Goal: Register for event/course

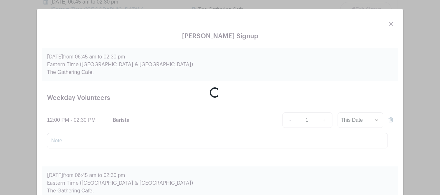
scroll to position [794, 0]
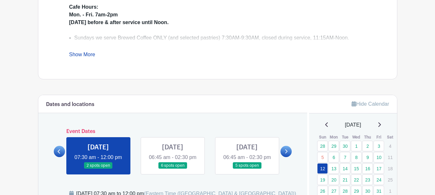
scroll to position [290, 0]
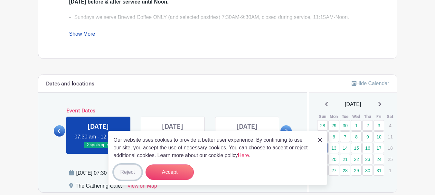
click at [132, 172] on button "Reject" at bounding box center [128, 172] width 28 height 15
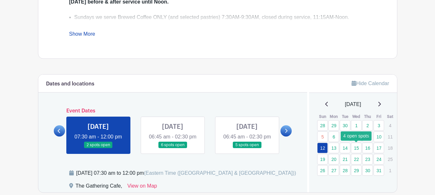
click at [356, 148] on link "15" at bounding box center [356, 148] width 11 height 11
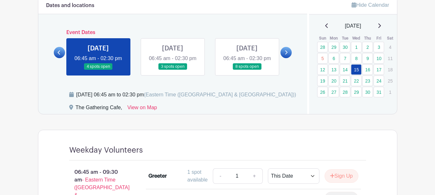
scroll to position [312, 0]
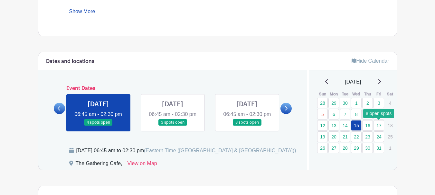
click at [380, 127] on link "17" at bounding box center [378, 125] width 11 height 11
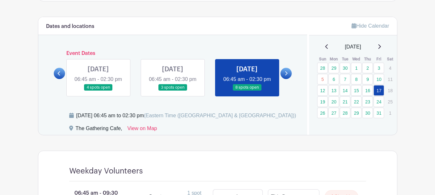
scroll to position [344, 0]
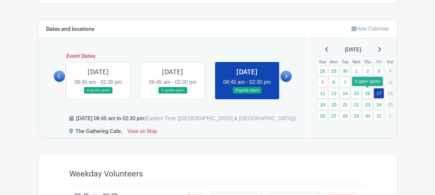
click at [369, 94] on link "16" at bounding box center [367, 93] width 11 height 11
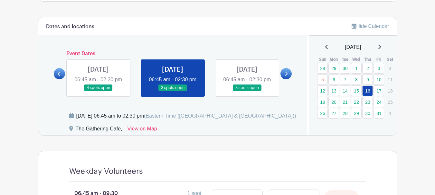
scroll to position [344, 0]
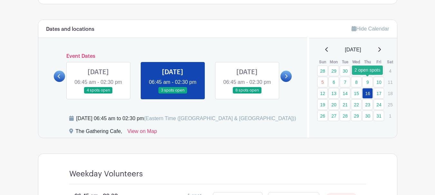
click at [368, 83] on link "9" at bounding box center [367, 82] width 11 height 11
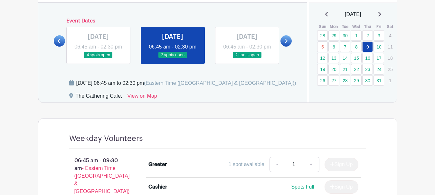
scroll to position [377, 0]
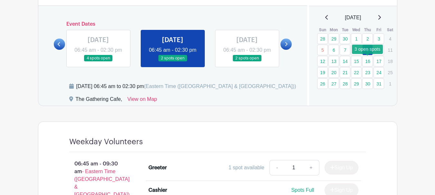
click at [368, 61] on link "16" at bounding box center [367, 61] width 11 height 11
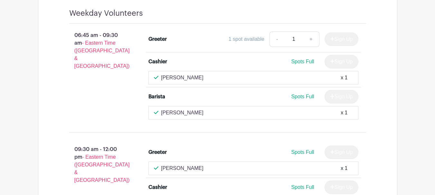
scroll to position [570, 0]
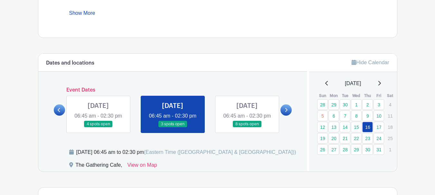
scroll to position [377, 0]
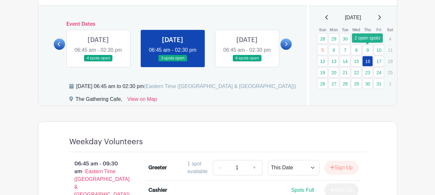
click at [369, 51] on link "9" at bounding box center [367, 50] width 11 height 11
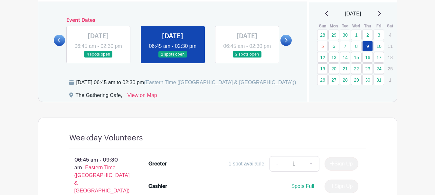
scroll to position [377, 0]
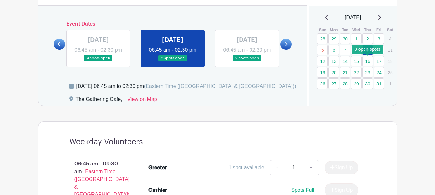
click at [367, 63] on link "16" at bounding box center [367, 61] width 11 height 11
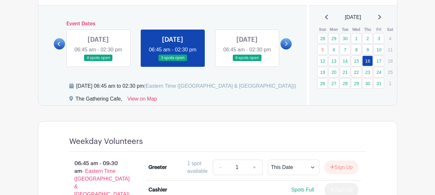
scroll to position [377, 0]
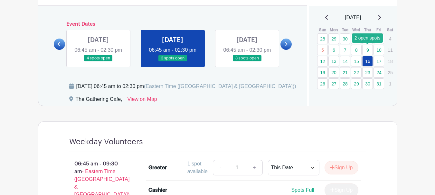
click at [366, 48] on link "9" at bounding box center [367, 50] width 11 height 11
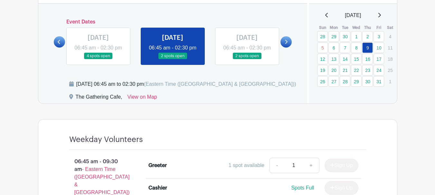
scroll to position [377, 0]
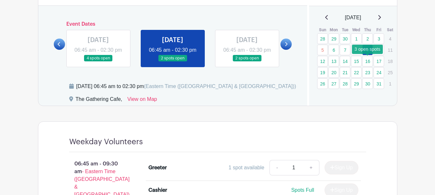
click at [368, 61] on link "16" at bounding box center [367, 61] width 11 height 11
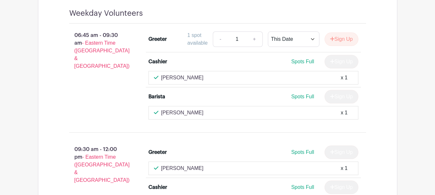
scroll to position [377, 0]
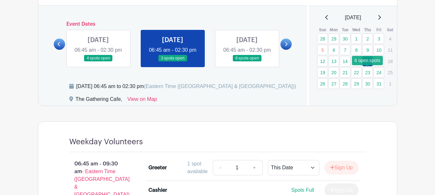
click at [369, 71] on link "23" at bounding box center [367, 72] width 11 height 11
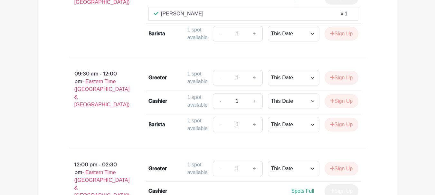
scroll to position [570, 0]
click at [343, 131] on button "Sign Up" at bounding box center [341, 125] width 34 height 14
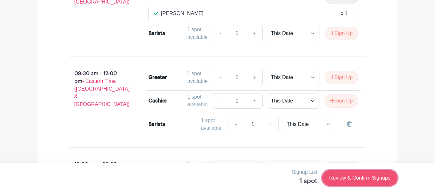
click at [371, 177] on link "Review & Confirm Signups" at bounding box center [359, 178] width 75 height 15
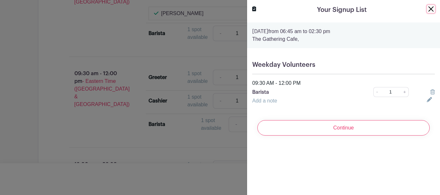
click at [427, 9] on button "Close" at bounding box center [431, 9] width 8 height 8
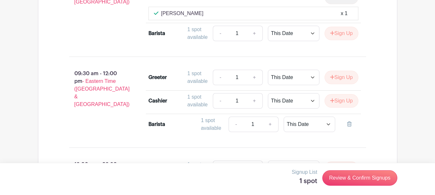
click at [327, 84] on button "Sign Up" at bounding box center [341, 78] width 34 height 14
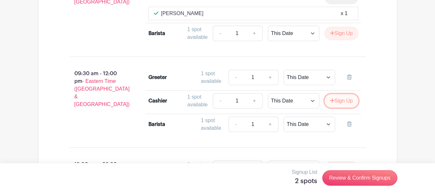
click at [331, 103] on icon "submit" at bounding box center [332, 100] width 5 height 5
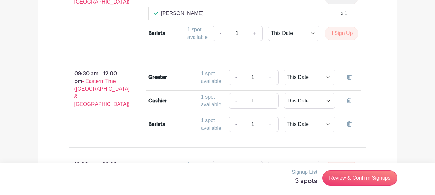
scroll to position [666, 0]
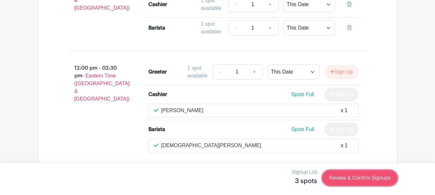
click at [362, 177] on link "Review & Confirm Signups" at bounding box center [359, 178] width 75 height 15
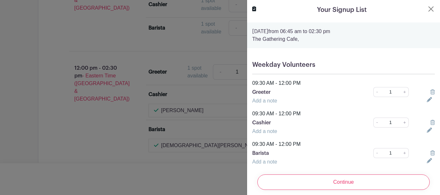
click at [430, 93] on icon at bounding box center [432, 91] width 5 height 5
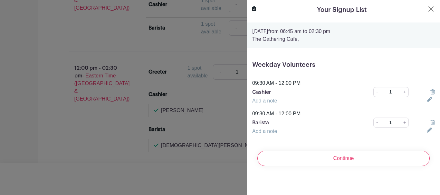
click at [430, 92] on icon at bounding box center [432, 91] width 5 height 5
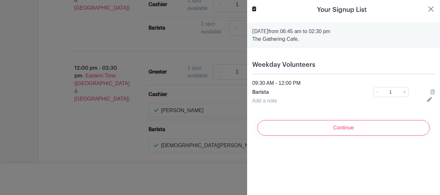
click at [430, 92] on icon at bounding box center [432, 91] width 5 height 5
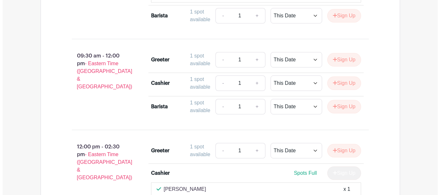
scroll to position [602, 0]
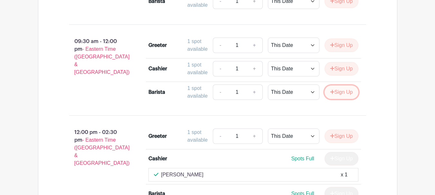
click at [346, 99] on button "Sign Up" at bounding box center [341, 93] width 34 height 14
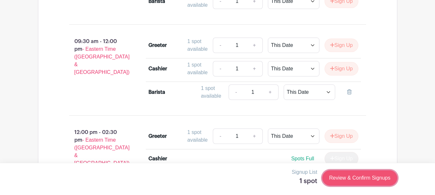
click at [345, 176] on link "Review & Confirm Signups" at bounding box center [359, 178] width 75 height 15
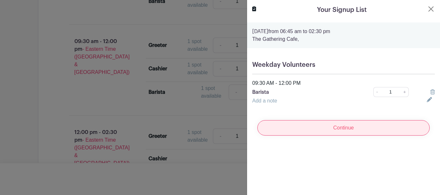
click at [359, 127] on input "Continue" at bounding box center [343, 127] width 172 height 15
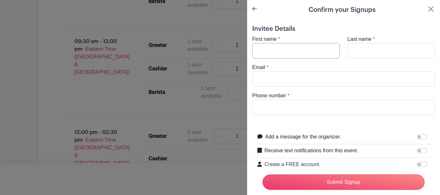
click at [291, 55] on input "First name" at bounding box center [296, 50] width 88 height 15
type input "Deb"
type input "Boogaard"
click at [287, 79] on input "Email" at bounding box center [343, 78] width 182 height 15
type input "[EMAIL_ADDRESS][DOMAIN_NAME]"
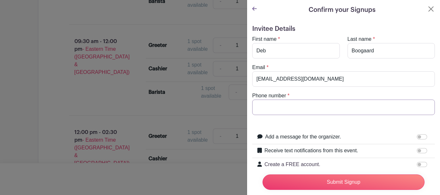
click at [296, 107] on input "Phone number" at bounding box center [343, 107] width 182 height 15
type input "[PHONE_NUMBER]"
click at [339, 135] on label "Add a message for the organizer." at bounding box center [303, 137] width 76 height 8
click at [416, 135] on input "Add a message for the organizer." at bounding box center [421, 137] width 10 height 5
checkbox input "true"
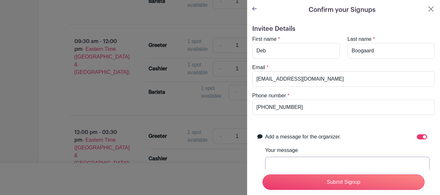
click at [326, 164] on input "Your message" at bounding box center [347, 164] width 164 height 15
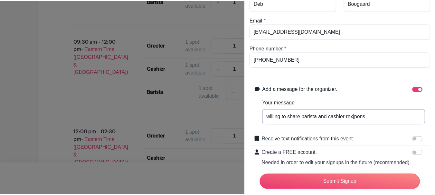
scroll to position [64, 0]
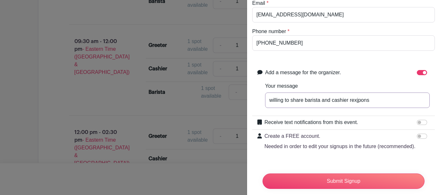
click at [370, 101] on input "willing to share barista and cashier rexjpons" at bounding box center [347, 100] width 164 height 15
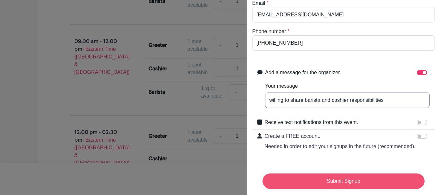
type input "willing to share barista and cashier responsibilities"
click at [347, 179] on input "Submit Signup" at bounding box center [343, 181] width 162 height 15
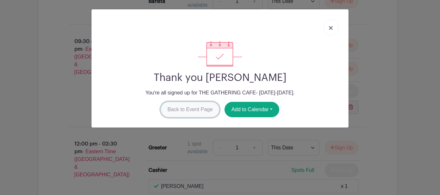
click at [202, 110] on link "Back to Event Page" at bounding box center [190, 109] width 59 height 15
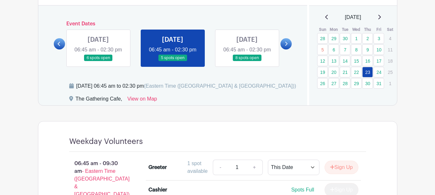
scroll to position [377, 0]
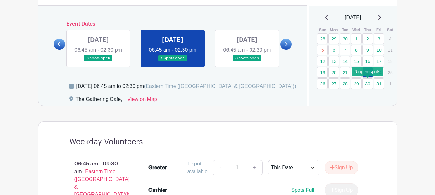
click at [369, 84] on link "30" at bounding box center [367, 84] width 11 height 11
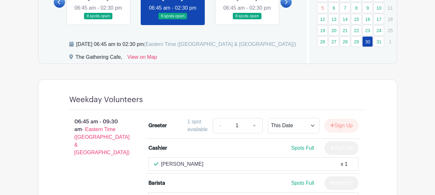
scroll to position [409, 0]
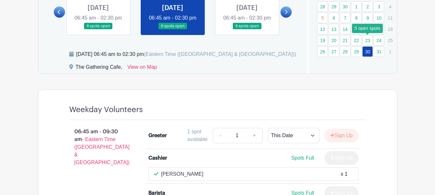
click at [367, 42] on link "23" at bounding box center [367, 40] width 11 height 11
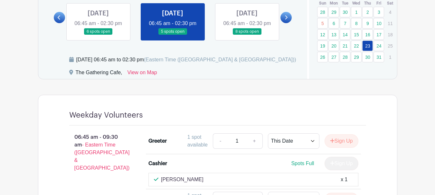
scroll to position [409, 0]
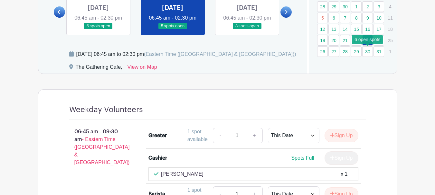
click at [367, 52] on link "30" at bounding box center [367, 51] width 11 height 11
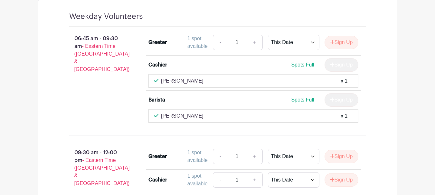
scroll to position [441, 0]
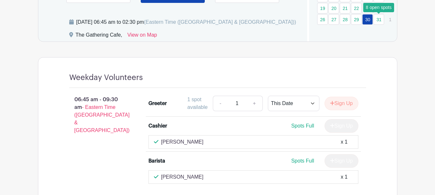
click at [380, 19] on link "31" at bounding box center [378, 19] width 11 height 11
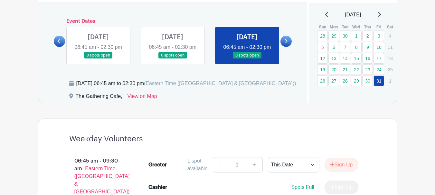
scroll to position [377, 0]
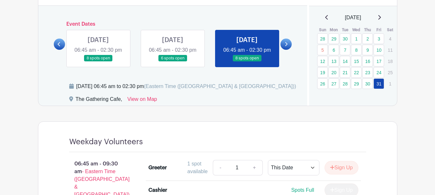
click at [381, 17] on icon at bounding box center [379, 17] width 3 height 5
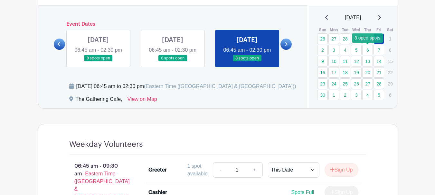
click at [368, 50] on link "6" at bounding box center [367, 50] width 11 height 11
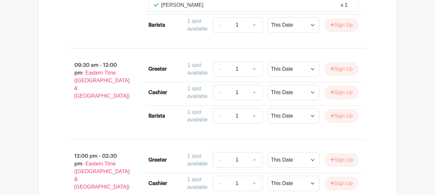
scroll to position [602, 0]
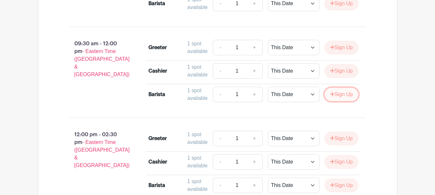
click at [341, 101] on button "Sign Up" at bounding box center [341, 95] width 34 height 14
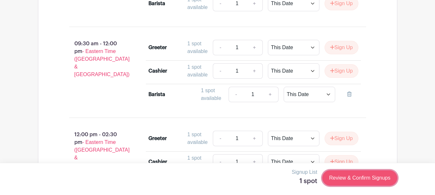
click at [363, 179] on link "Review & Confirm Signups" at bounding box center [359, 178] width 75 height 15
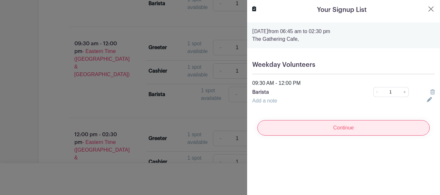
click at [345, 127] on input "Continue" at bounding box center [343, 127] width 172 height 15
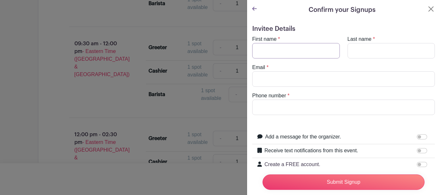
click at [321, 50] on input "First name" at bounding box center [296, 50] width 88 height 15
type input "Deb"
type input "Boogaard"
click at [302, 80] on input "Email" at bounding box center [343, 78] width 182 height 15
type input "[EMAIL_ADDRESS][DOMAIN_NAME]"
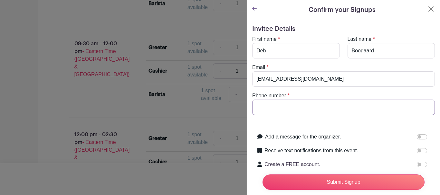
click at [302, 111] on input "Phone number" at bounding box center [343, 107] width 182 height 15
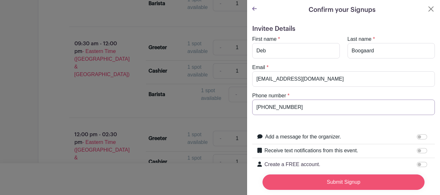
type input "[PHONE_NUMBER]"
click at [350, 175] on input "Submit Signup" at bounding box center [343, 182] width 162 height 15
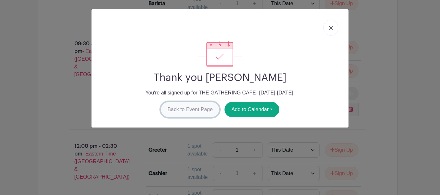
click at [211, 108] on link "Back to Event Page" at bounding box center [190, 109] width 59 height 15
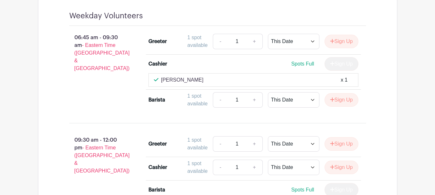
scroll to position [570, 0]
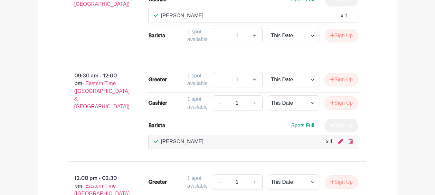
click at [351, 144] on icon at bounding box center [350, 141] width 5 height 5
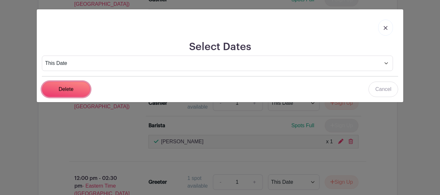
click at [75, 87] on input "Delete" at bounding box center [66, 89] width 48 height 15
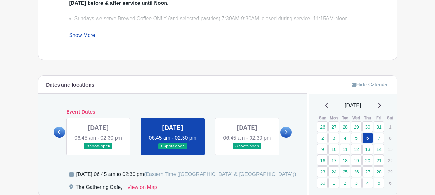
scroll to position [280, 0]
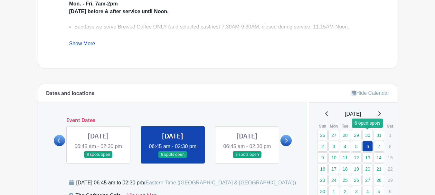
click at [370, 137] on link "30" at bounding box center [367, 135] width 11 height 11
click at [368, 135] on link "30" at bounding box center [367, 135] width 11 height 11
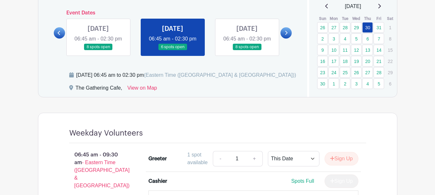
scroll to position [377, 0]
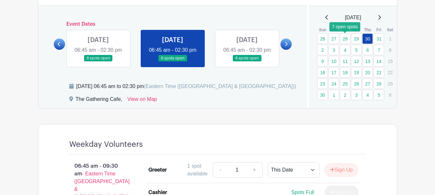
click at [346, 40] on link "28" at bounding box center [345, 38] width 11 height 11
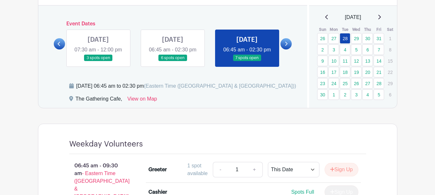
scroll to position [386, 0]
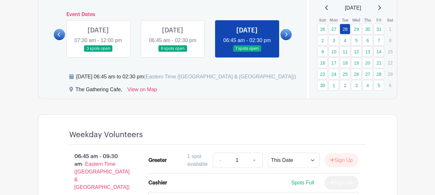
click at [325, 6] on icon at bounding box center [326, 7] width 3 height 5
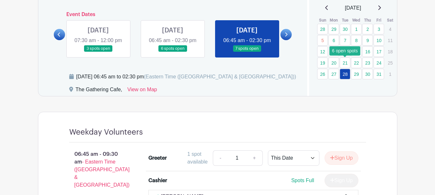
click at [346, 62] on link "21" at bounding box center [345, 63] width 11 height 11
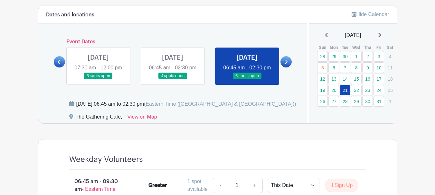
scroll to position [354, 0]
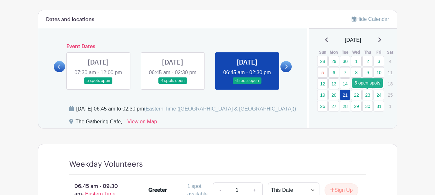
click at [370, 94] on link "23" at bounding box center [367, 95] width 11 height 11
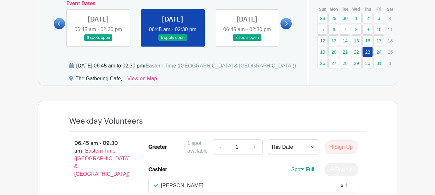
scroll to position [386, 0]
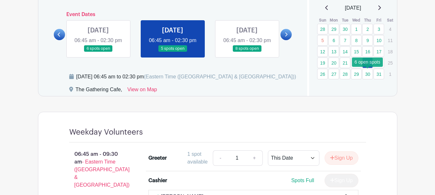
click at [369, 74] on link "30" at bounding box center [367, 74] width 11 height 11
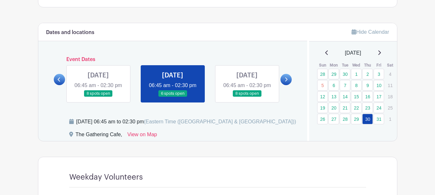
scroll to position [322, 0]
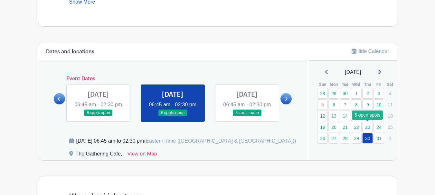
click at [367, 126] on link "23" at bounding box center [367, 127] width 11 height 11
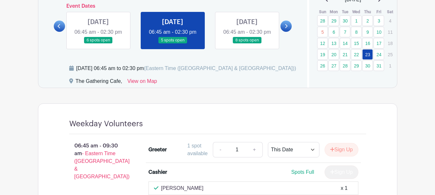
scroll to position [386, 0]
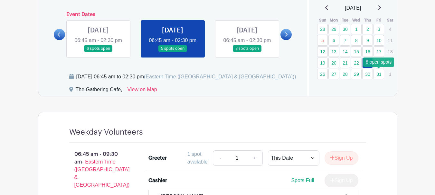
click at [379, 75] on link "31" at bounding box center [378, 74] width 11 height 11
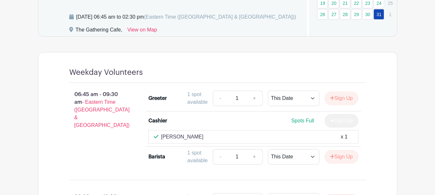
scroll to position [386, 0]
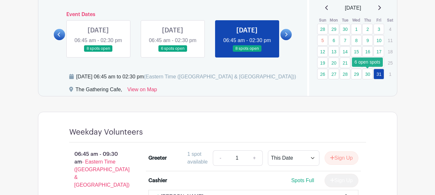
click at [367, 74] on link "30" at bounding box center [367, 74] width 11 height 11
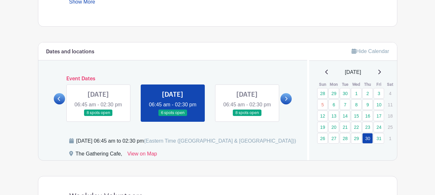
scroll to position [321, 0]
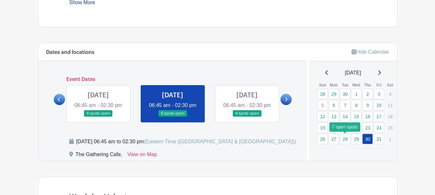
click at [347, 141] on link "28" at bounding box center [345, 139] width 11 height 11
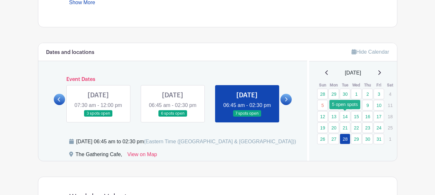
click at [347, 118] on link "14" at bounding box center [345, 116] width 11 height 11
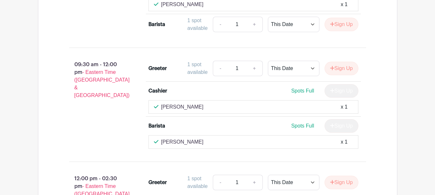
scroll to position [643, 0]
